Goal: Task Accomplishment & Management: Manage account settings

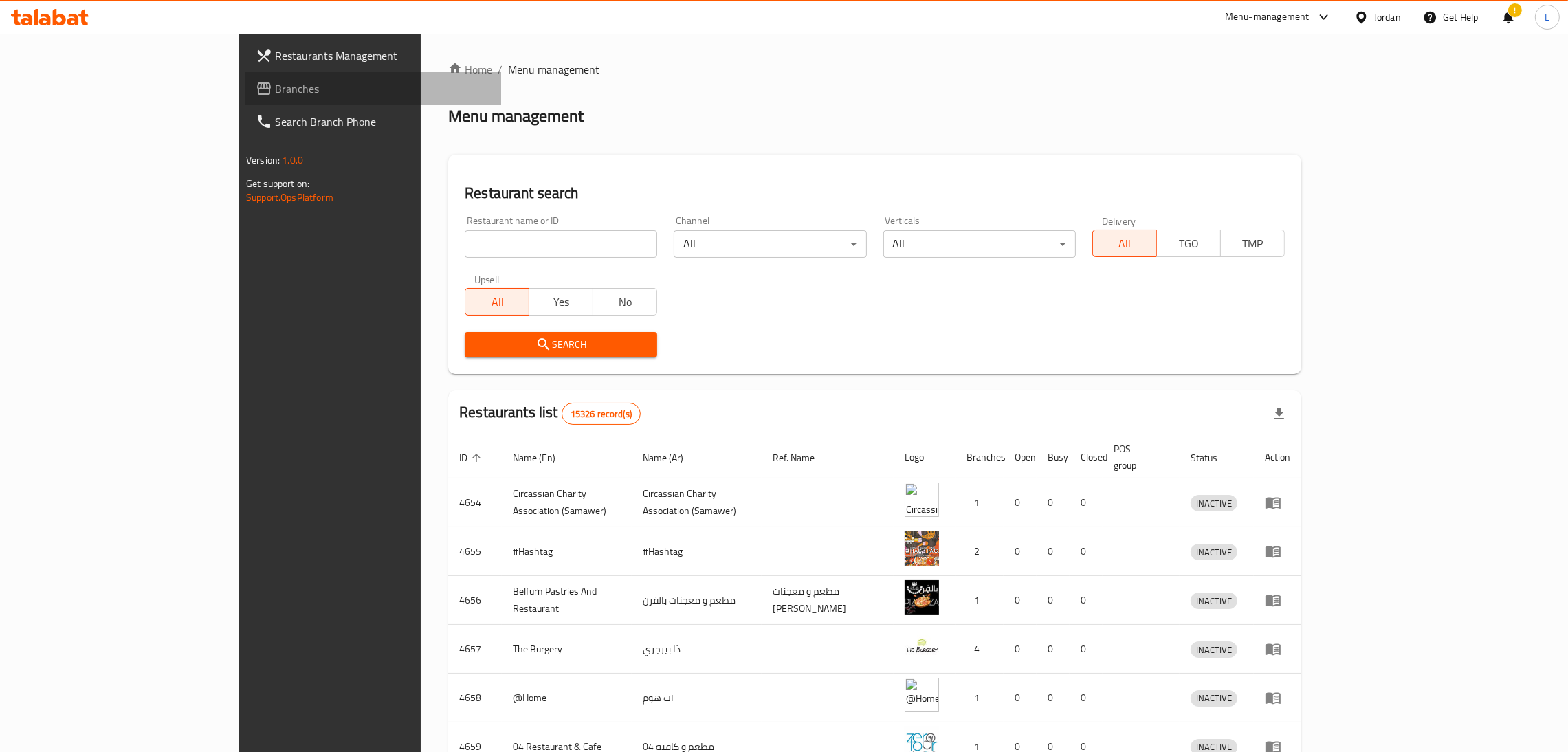
click at [245, 76] on link "Branches" at bounding box center [373, 88] width 257 height 33
click at [465, 233] on input "search" at bounding box center [561, 244] width 193 height 28
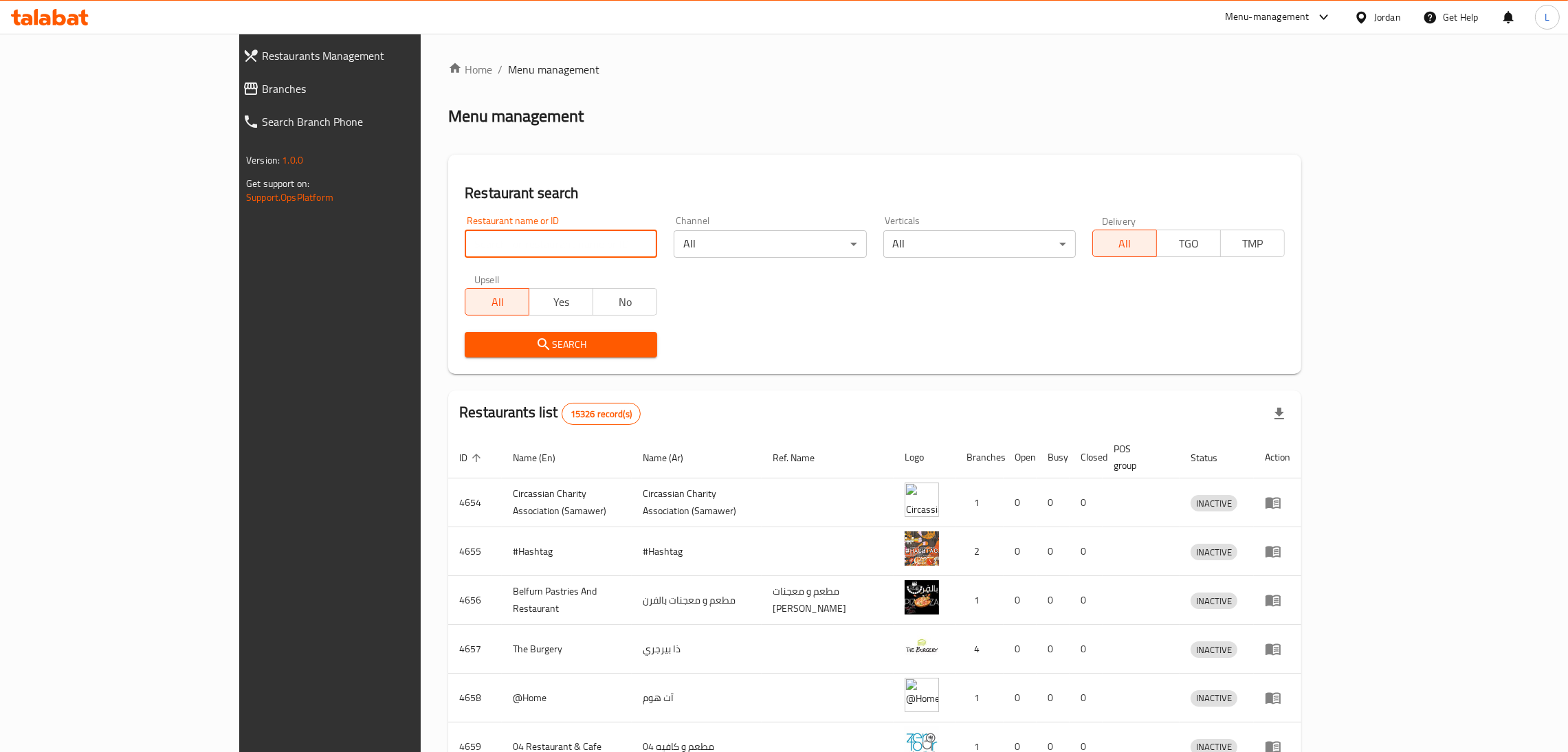
paste input "Hambourg cake"
type input "Hambourg cake"
click button "Search" at bounding box center [561, 345] width 193 height 26
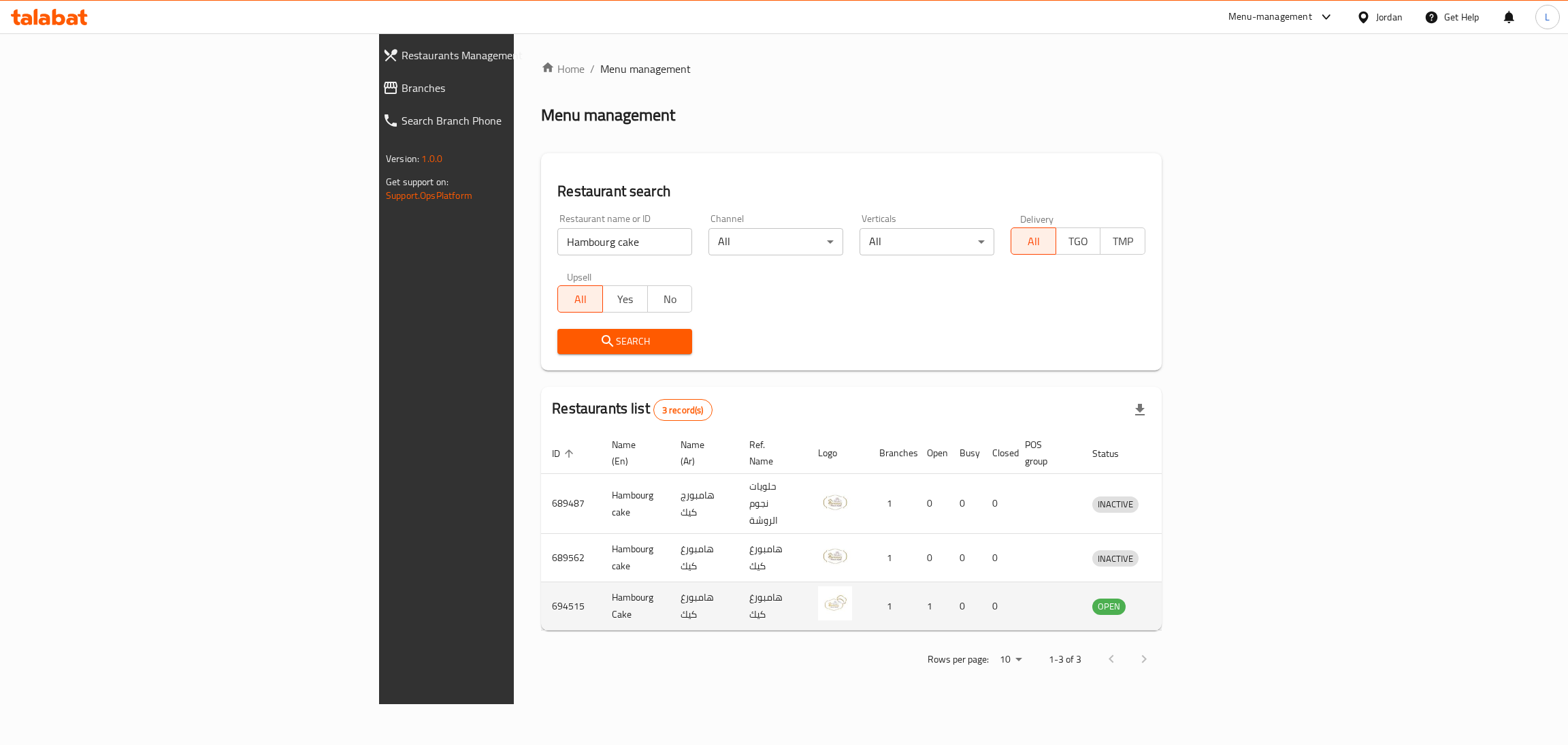
click at [1179, 604] on icon "enhanced table" at bounding box center [1177, 606] width 5 height 5
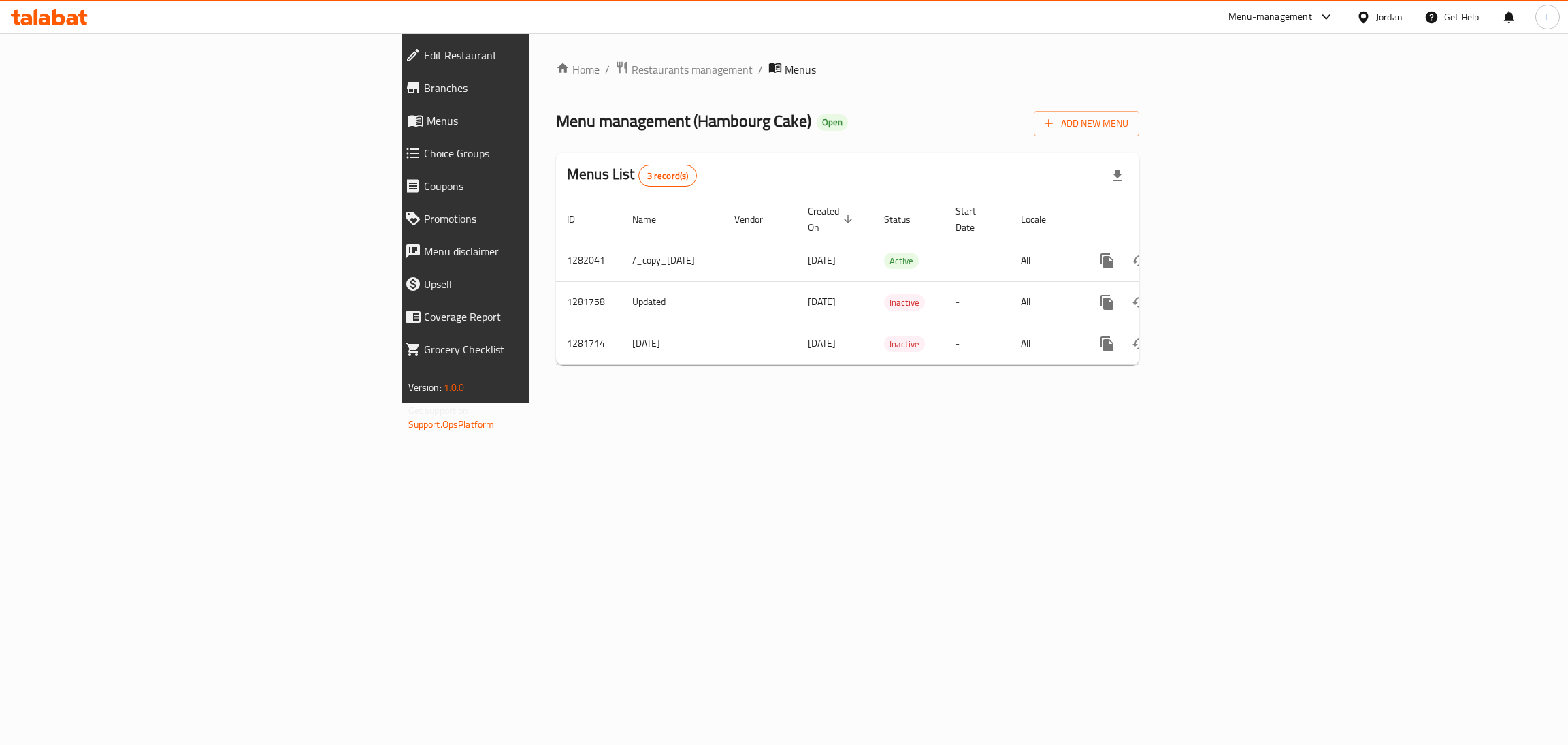
click at [424, 83] on span "Branches" at bounding box center [538, 87] width 229 height 16
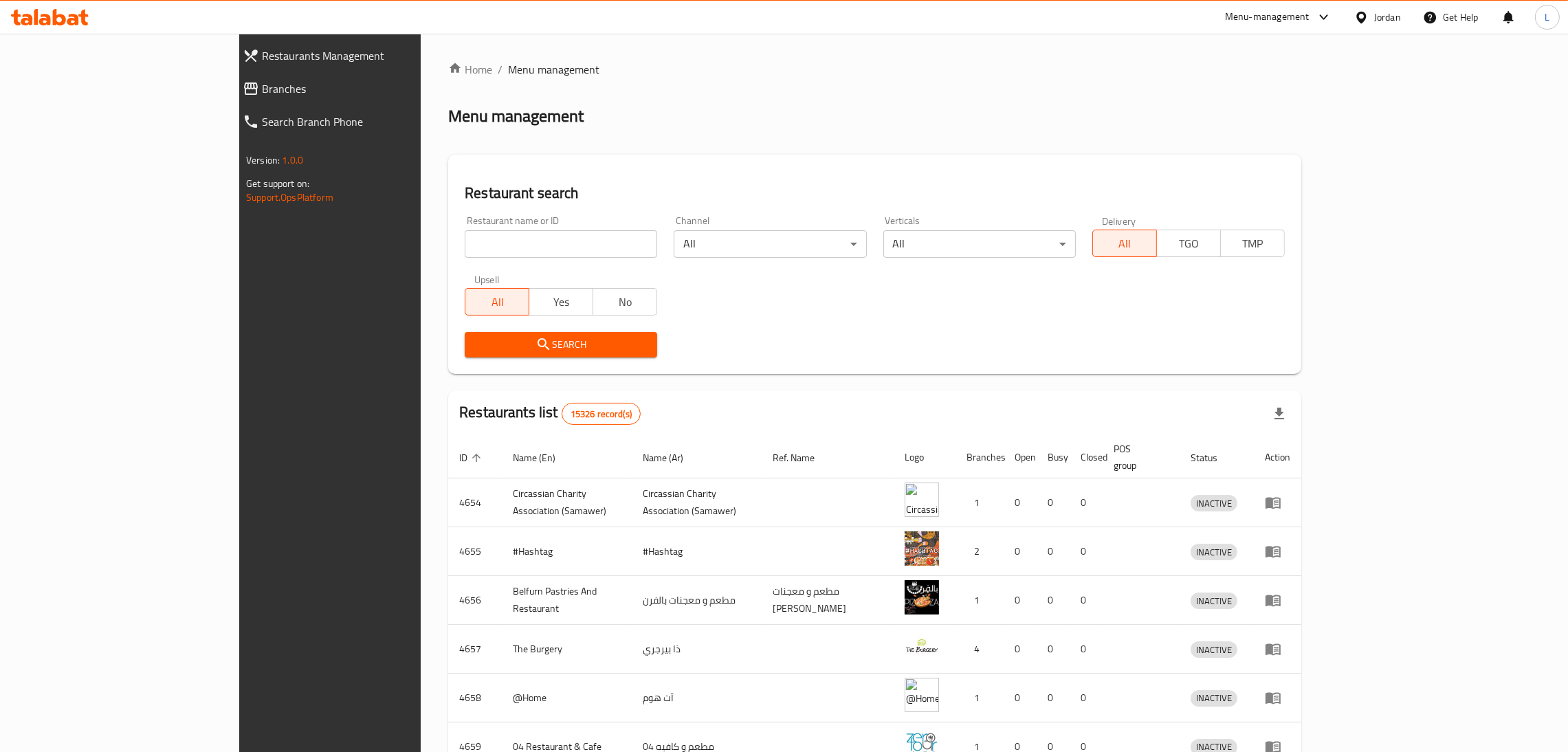
click at [262, 83] on span "Branches" at bounding box center [376, 88] width 228 height 16
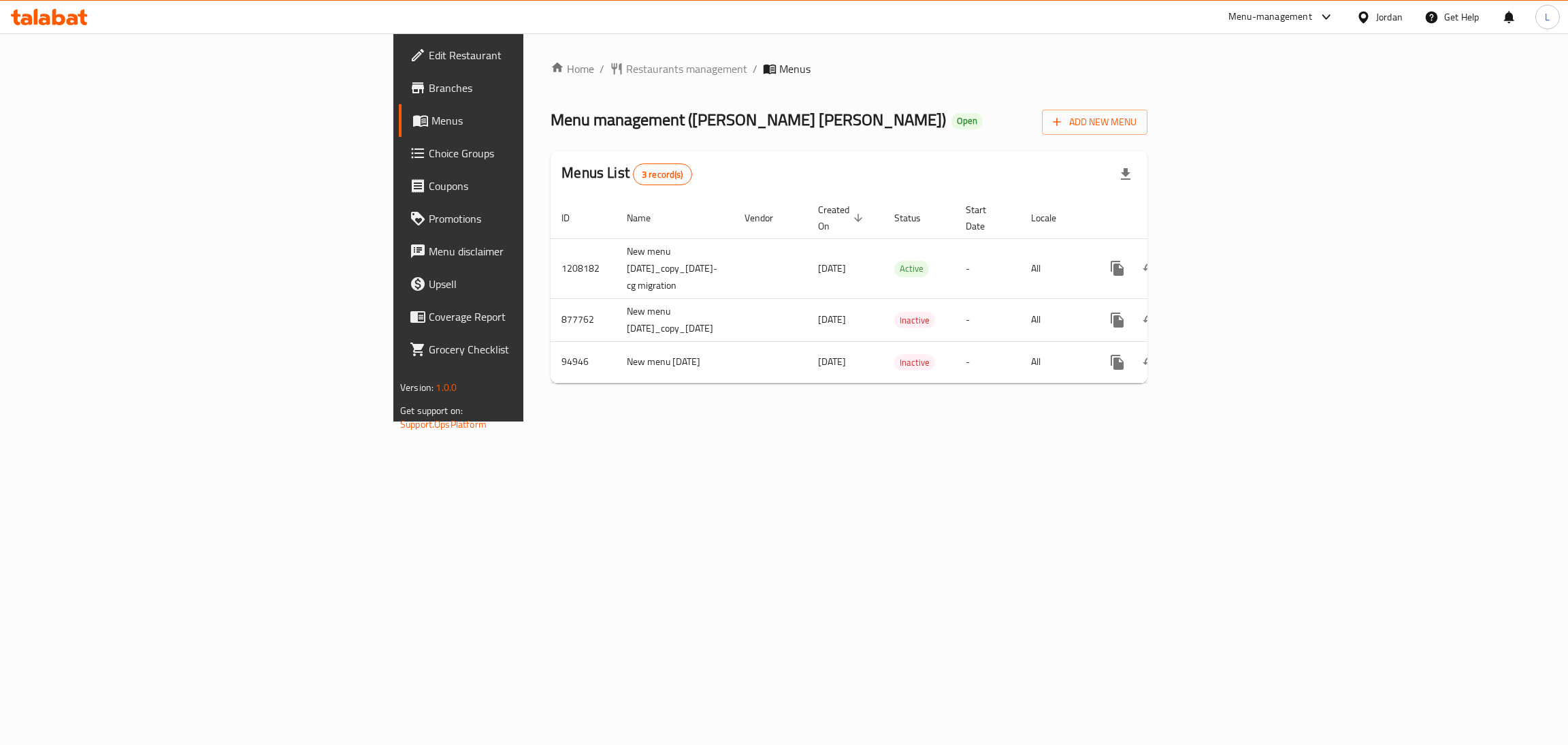
click at [429, 51] on span "Edit Restaurant" at bounding box center [536, 54] width 216 height 16
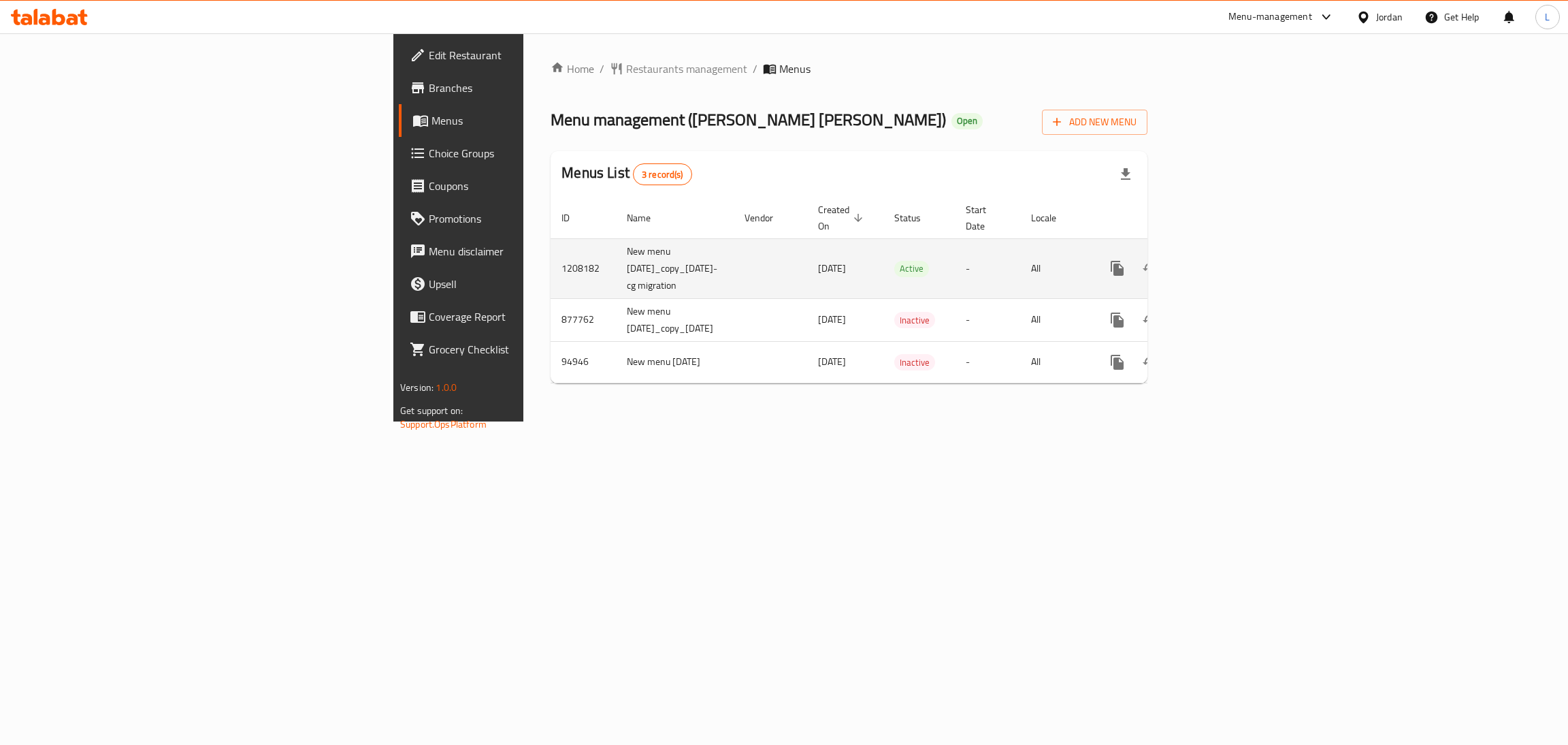
click at [1224, 260] on icon "enhanced table" at bounding box center [1215, 268] width 16 height 16
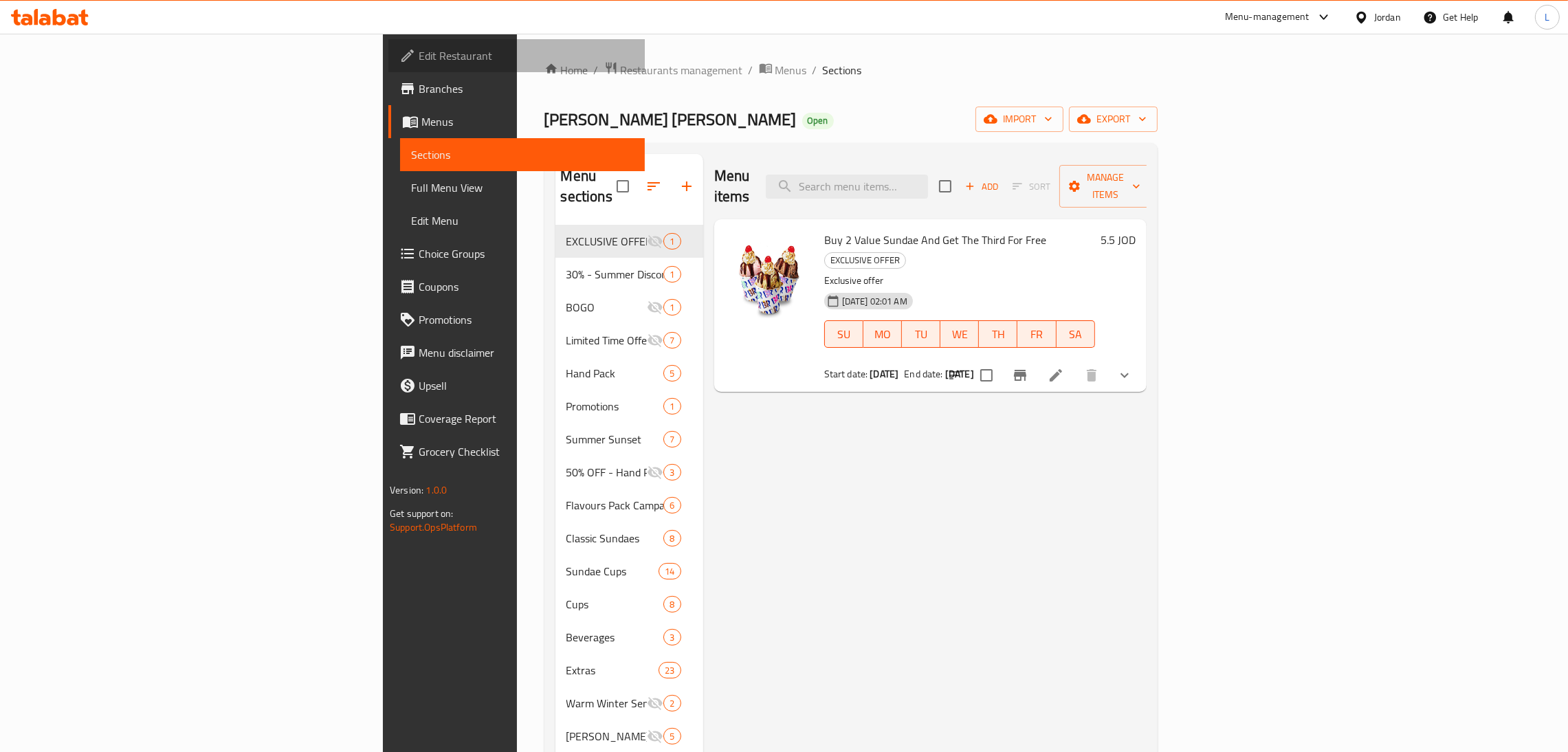
click at [419, 56] on span "Edit Restaurant" at bounding box center [527, 55] width 215 height 16
